Goal: Task Accomplishment & Management: Manage account settings

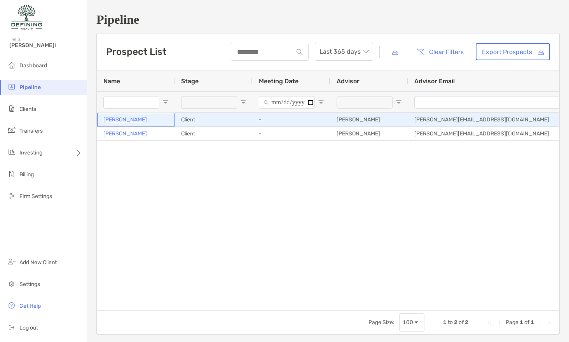
click at [140, 120] on p "[PERSON_NAME]" at bounding box center [125, 120] width 44 height 10
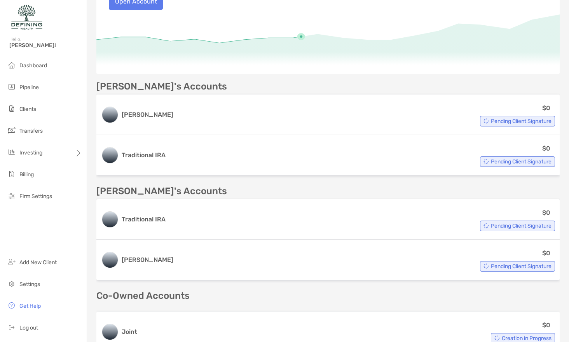
scroll to position [160, 0]
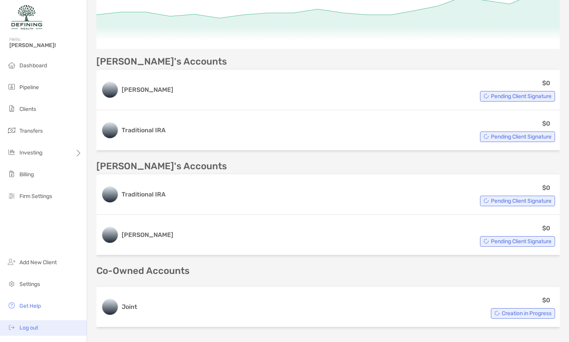
click at [44, 326] on li "Log out" at bounding box center [43, 328] width 87 height 16
